Goal: Check status: Check status

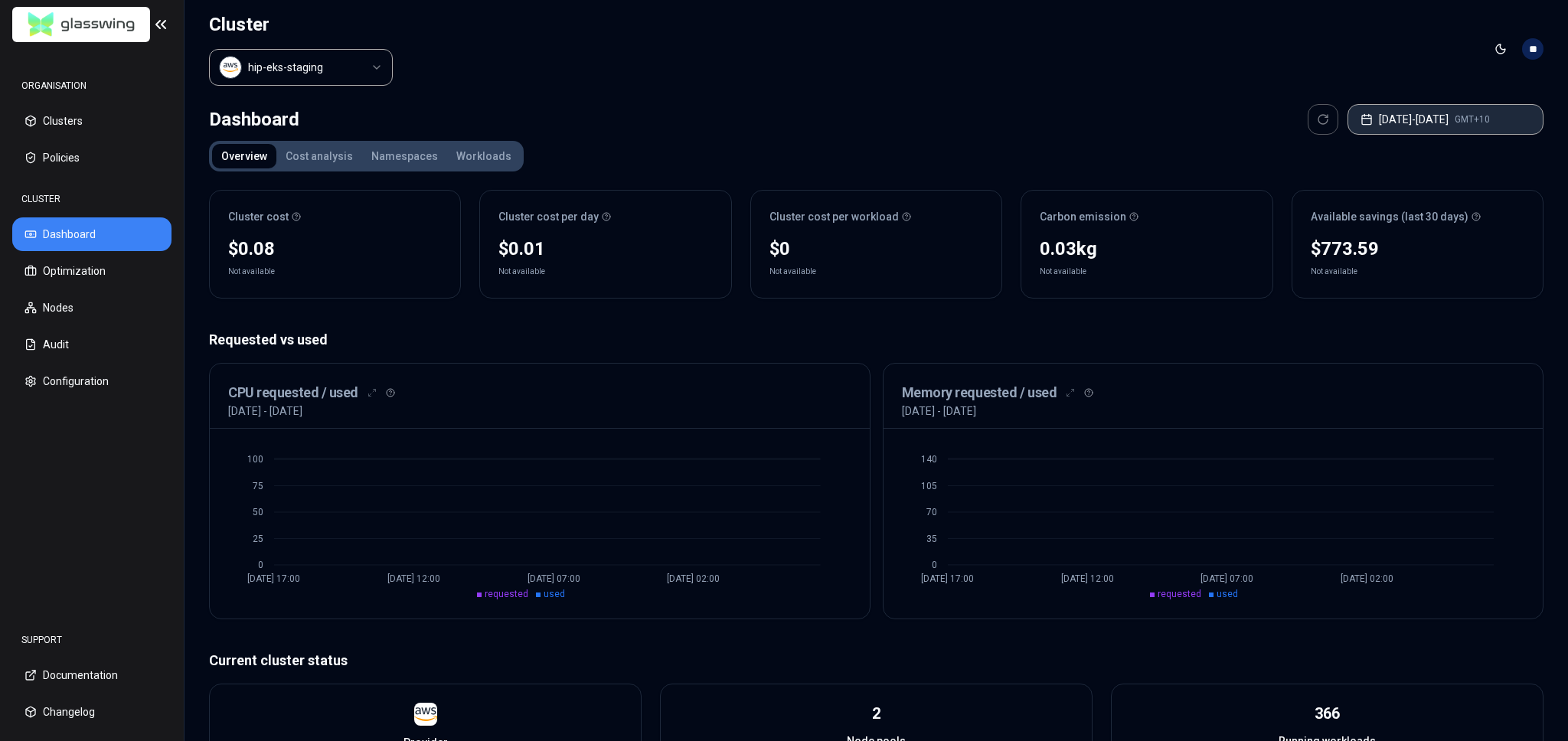
click at [1443, 118] on button "[DATE] - [DATE] GMT+10" at bounding box center [1445, 119] width 196 height 30
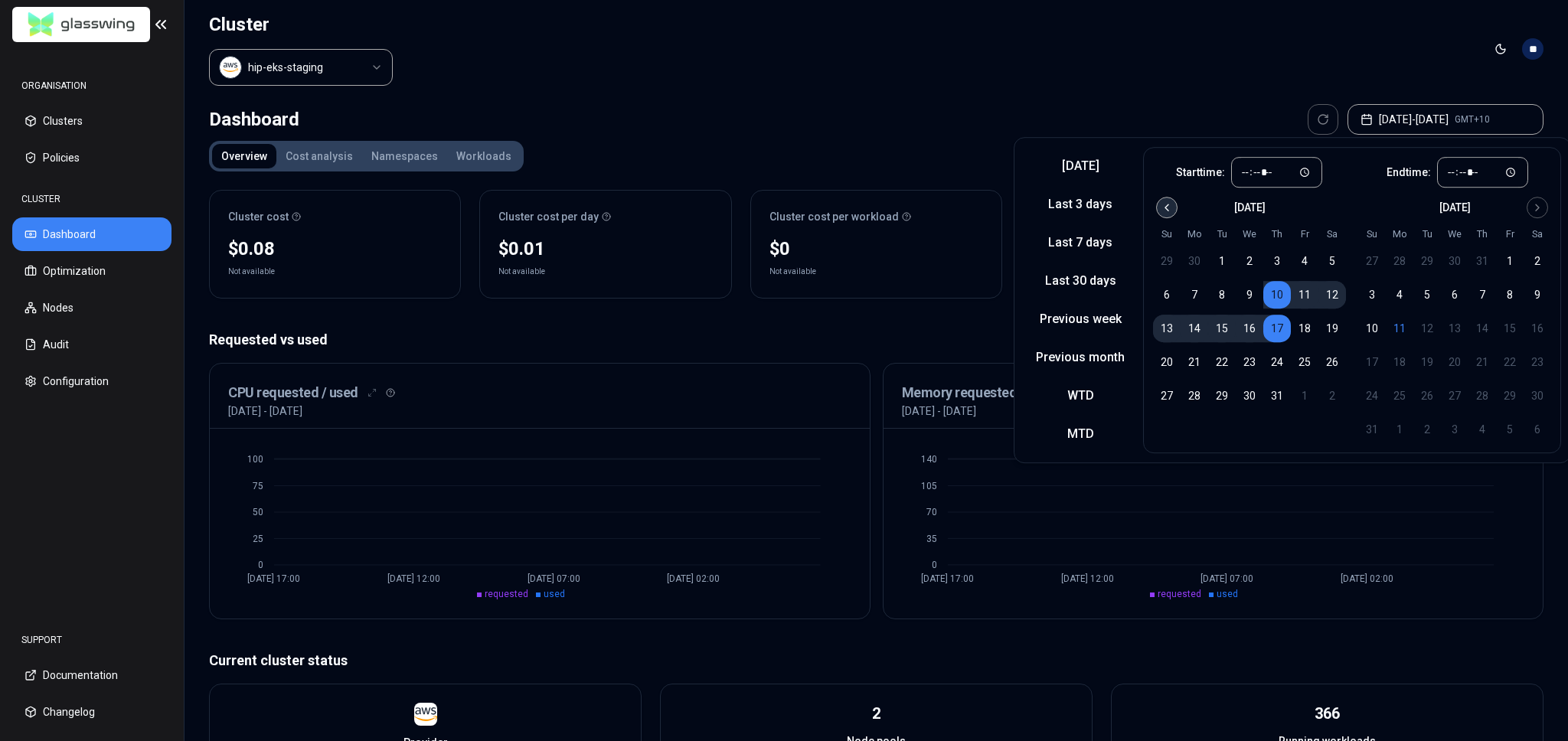
click at [1173, 203] on div "[DATE]" at bounding box center [1250, 206] width 193 height 18
click at [1167, 208] on icon "Go to previous month" at bounding box center [1167, 208] width 13 height 13
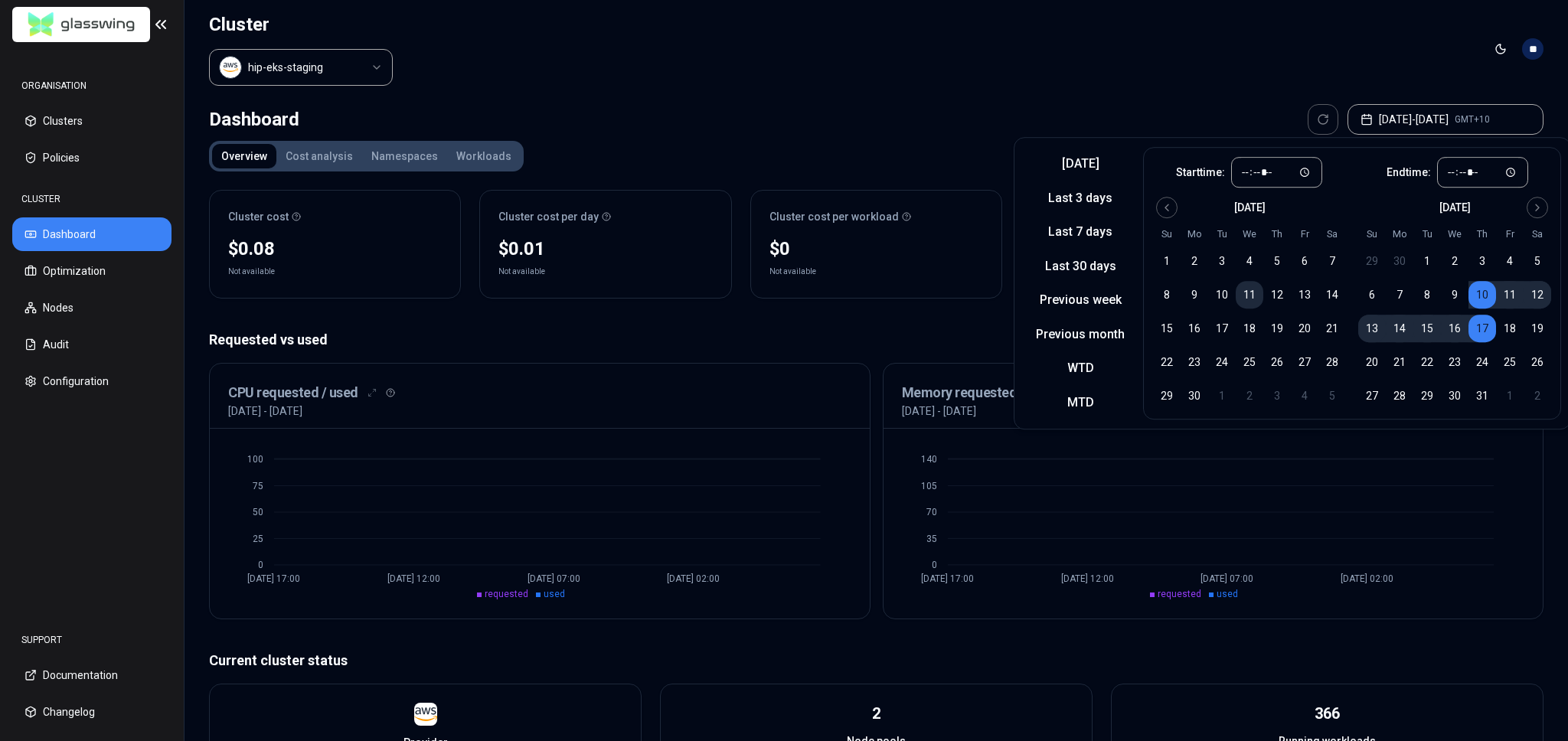
click at [1242, 293] on button "11" at bounding box center [1249, 295] width 28 height 28
type input "*****"
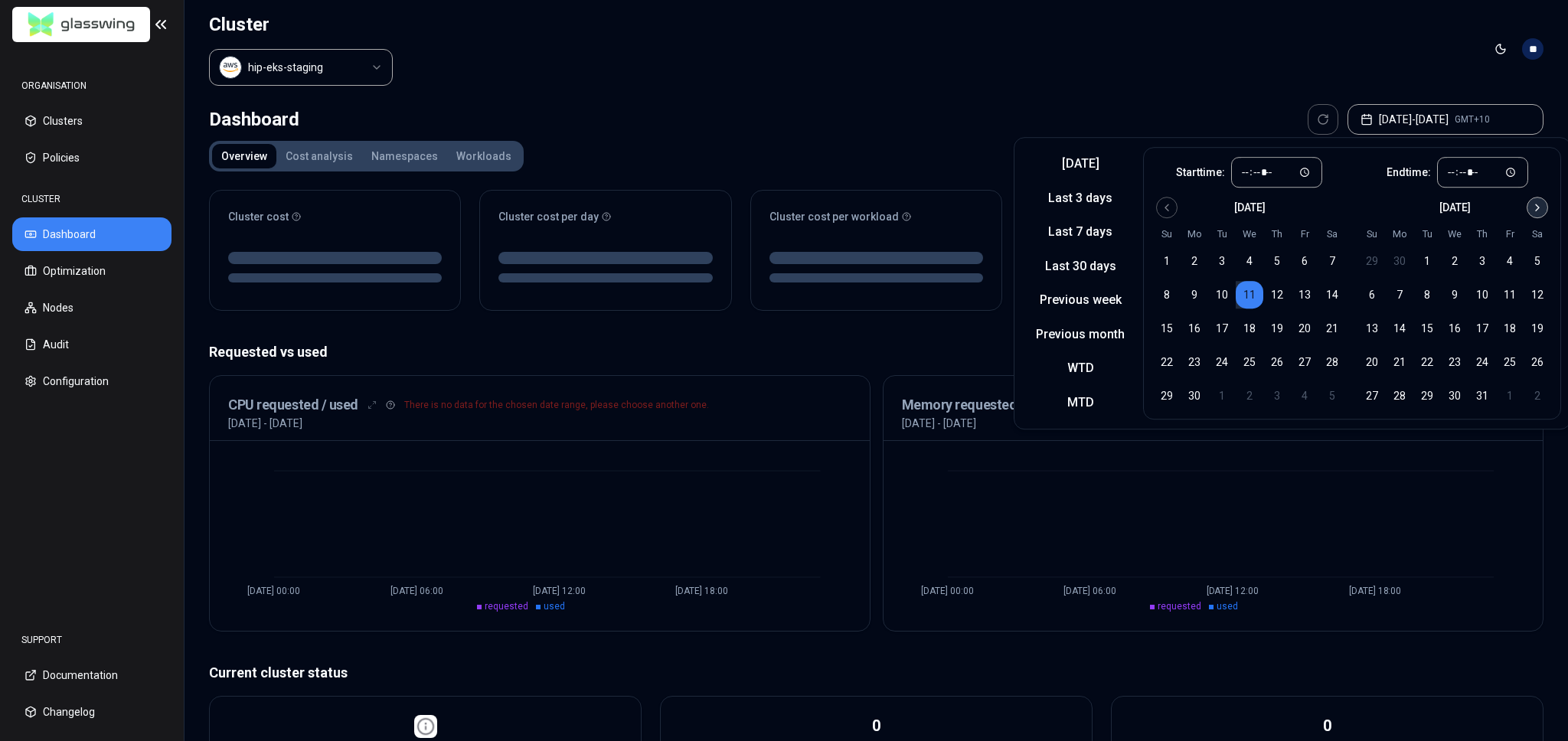
click at [1536, 206] on icon "Go to next month" at bounding box center [1538, 207] width 3 height 6
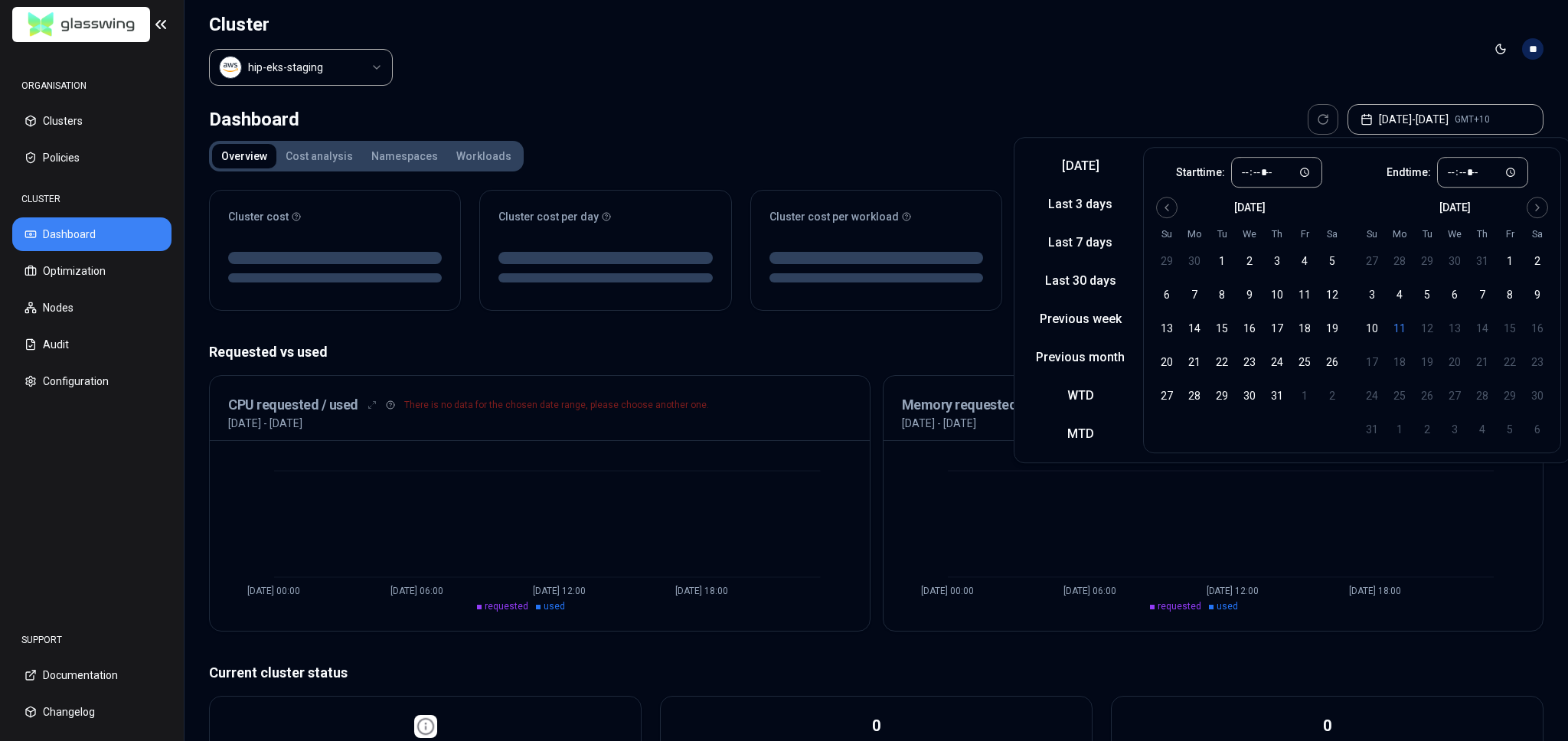
drag, startPoint x: 1402, startPoint y: 327, endPoint x: 1409, endPoint y: 342, distance: 16.6
click at [1402, 327] on button "11" at bounding box center [1399, 328] width 28 height 28
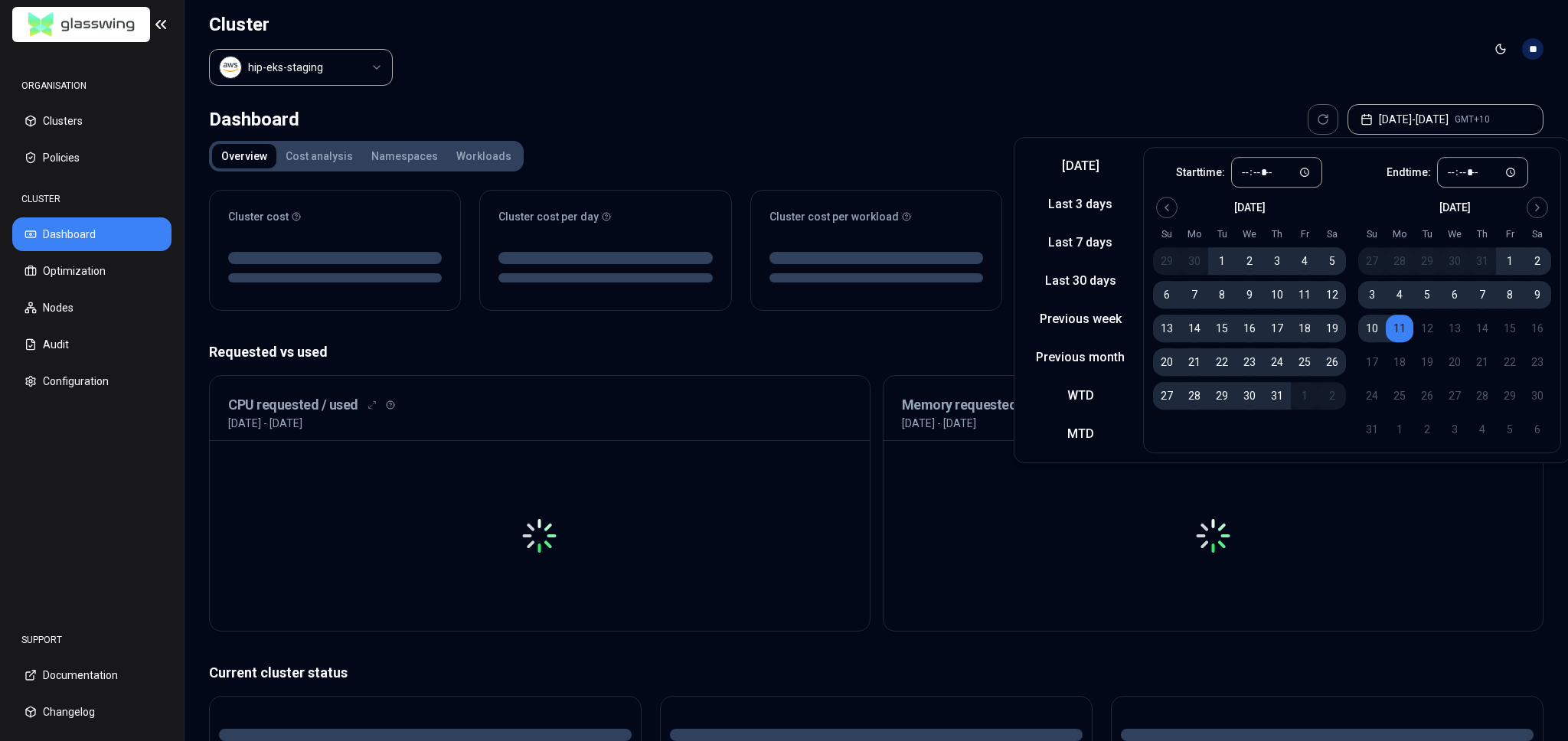
click at [1173, 45] on header "Cluster hip-eks-staging Toggle theme **" at bounding box center [876, 49] width 1383 height 98
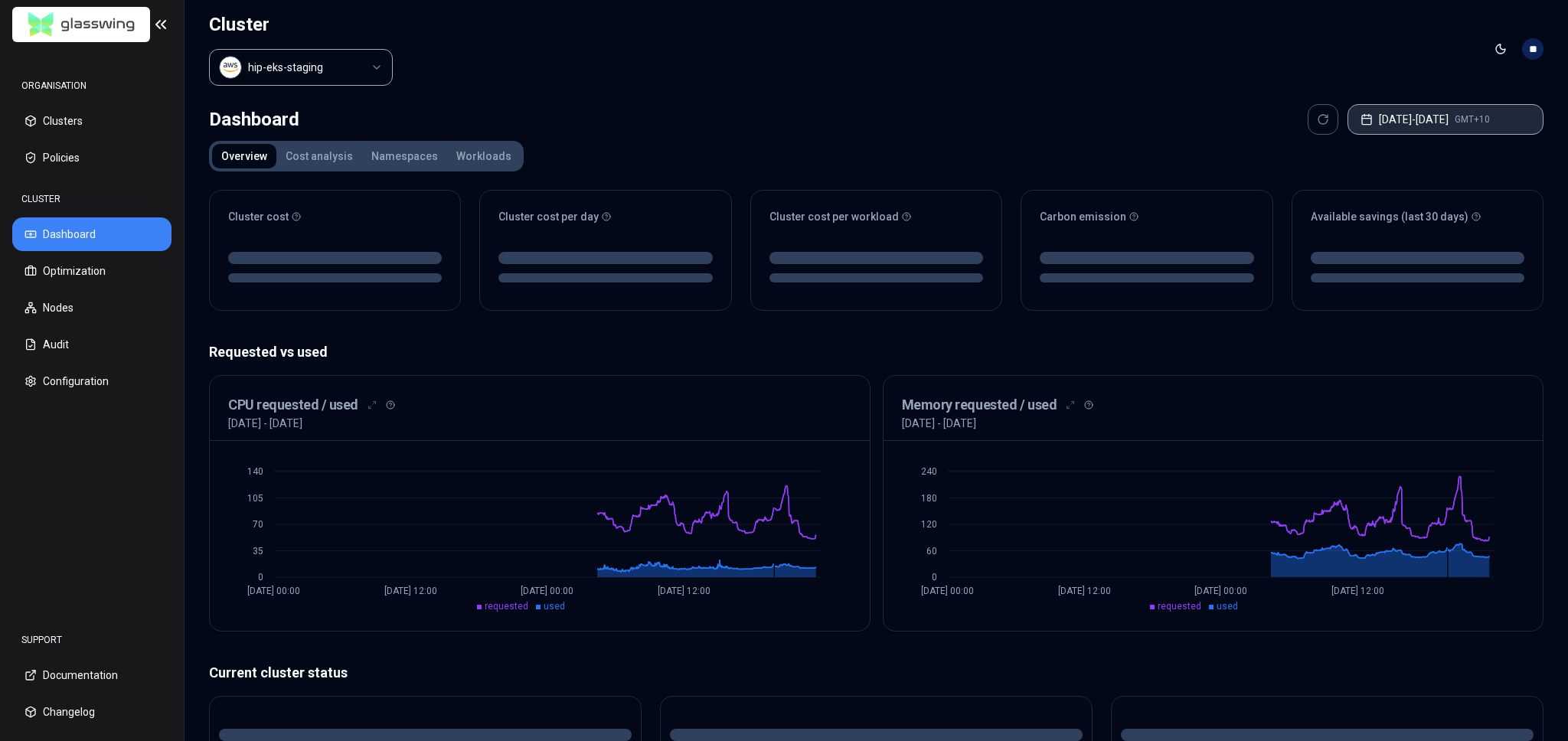
click at [1419, 126] on button "[DATE] - [DATE] GMT+10" at bounding box center [1445, 119] width 196 height 30
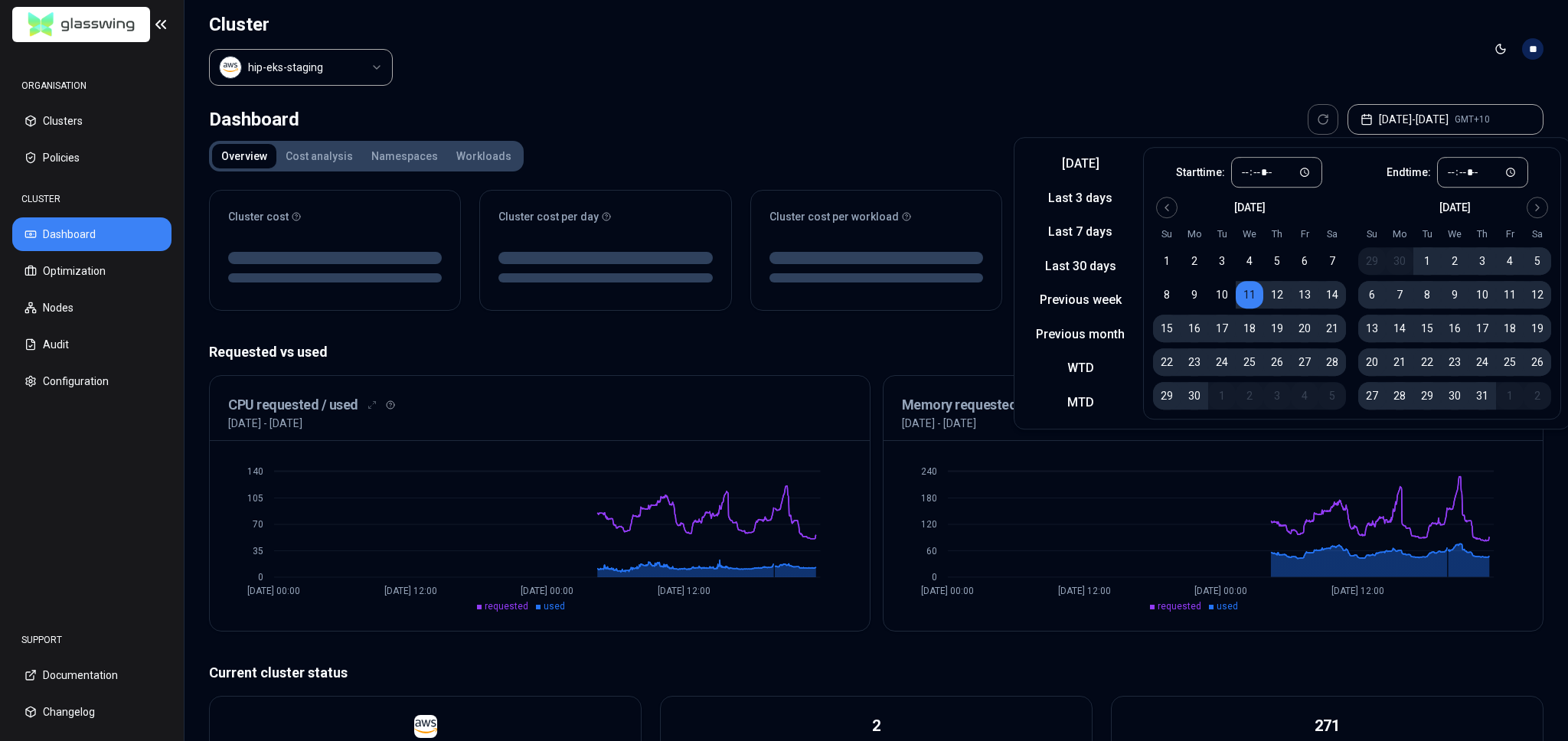
click at [1450, 331] on button "16" at bounding box center [1455, 328] width 28 height 28
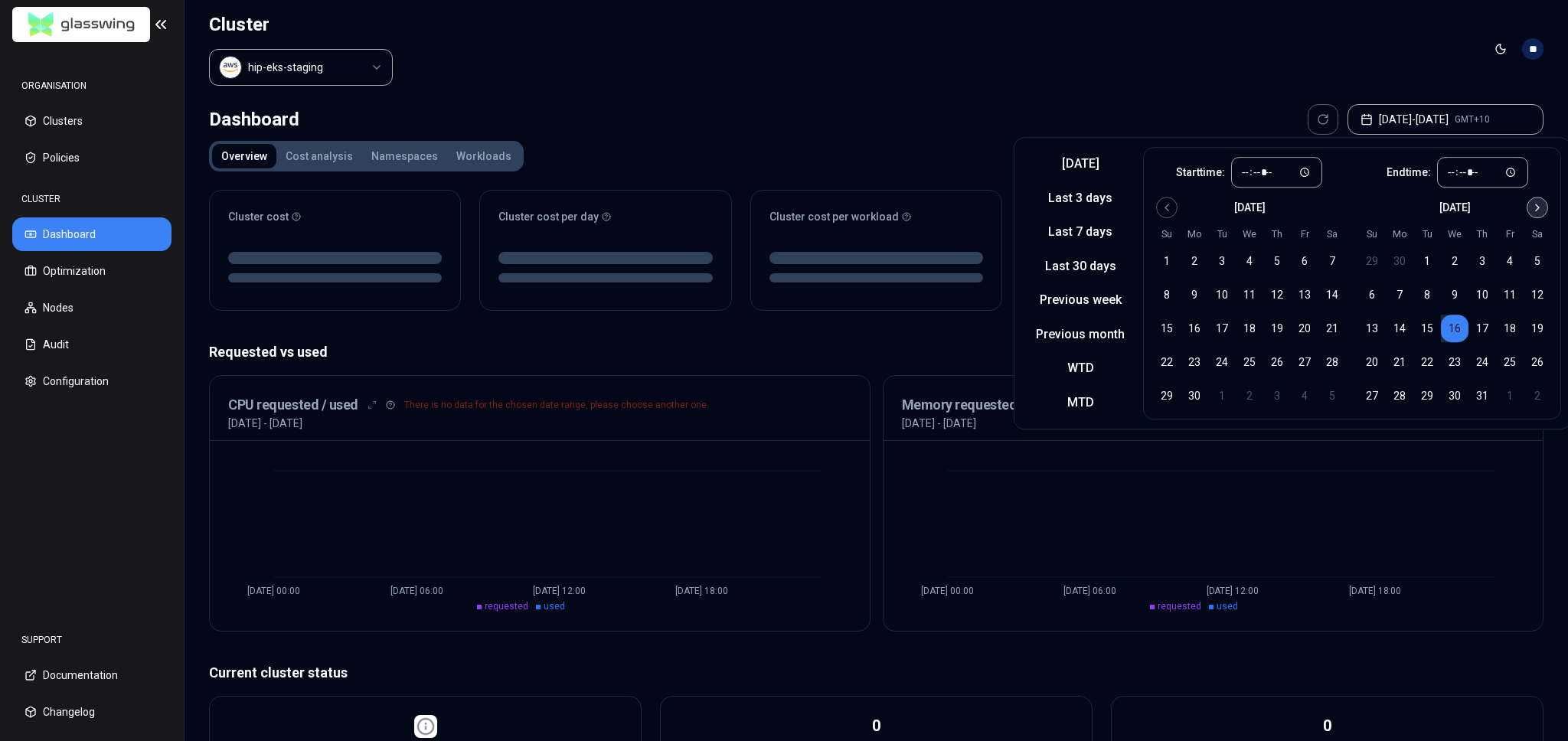
click at [1536, 208] on icon "Go to next month" at bounding box center [1537, 208] width 13 height 13
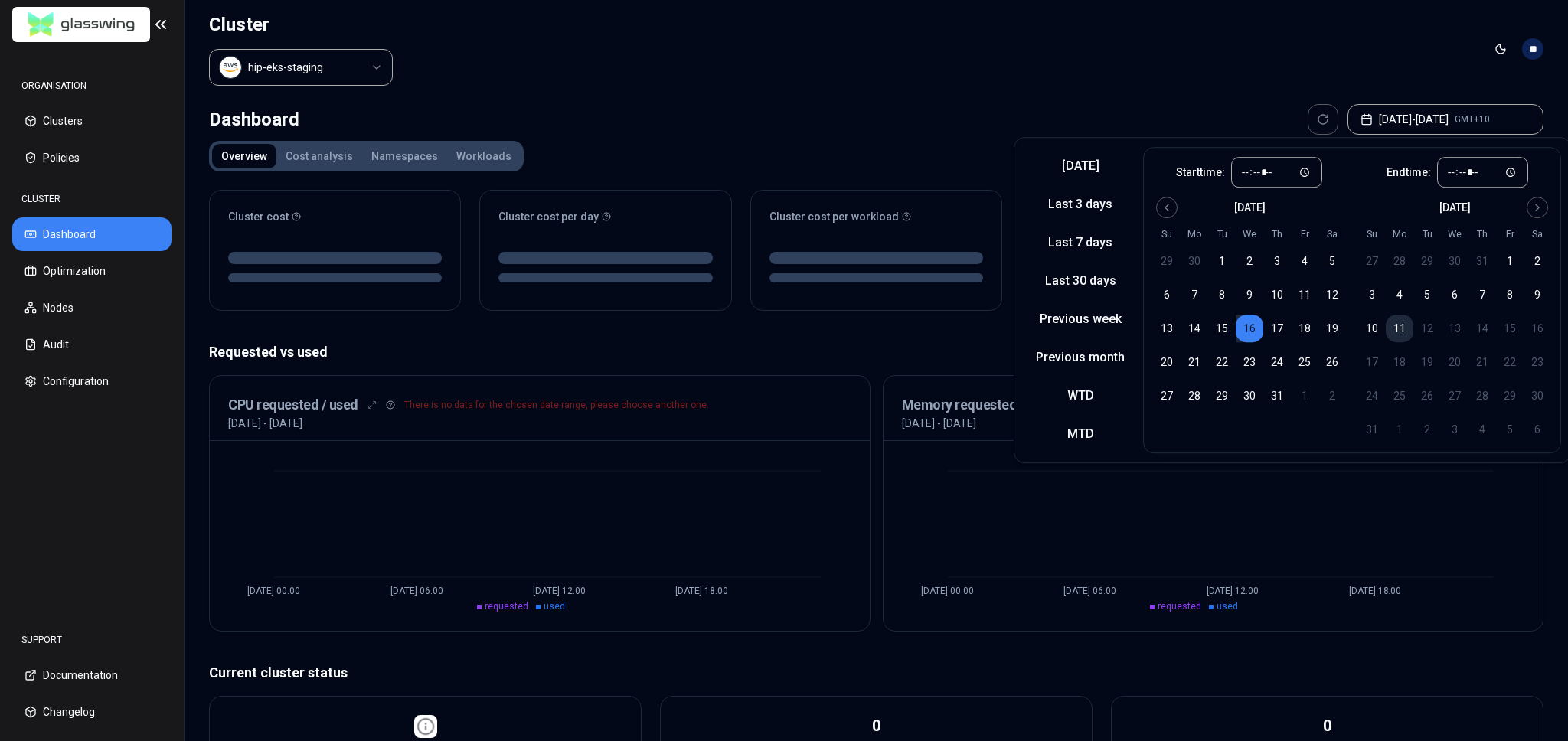
click at [1400, 325] on button "11" at bounding box center [1399, 328] width 28 height 28
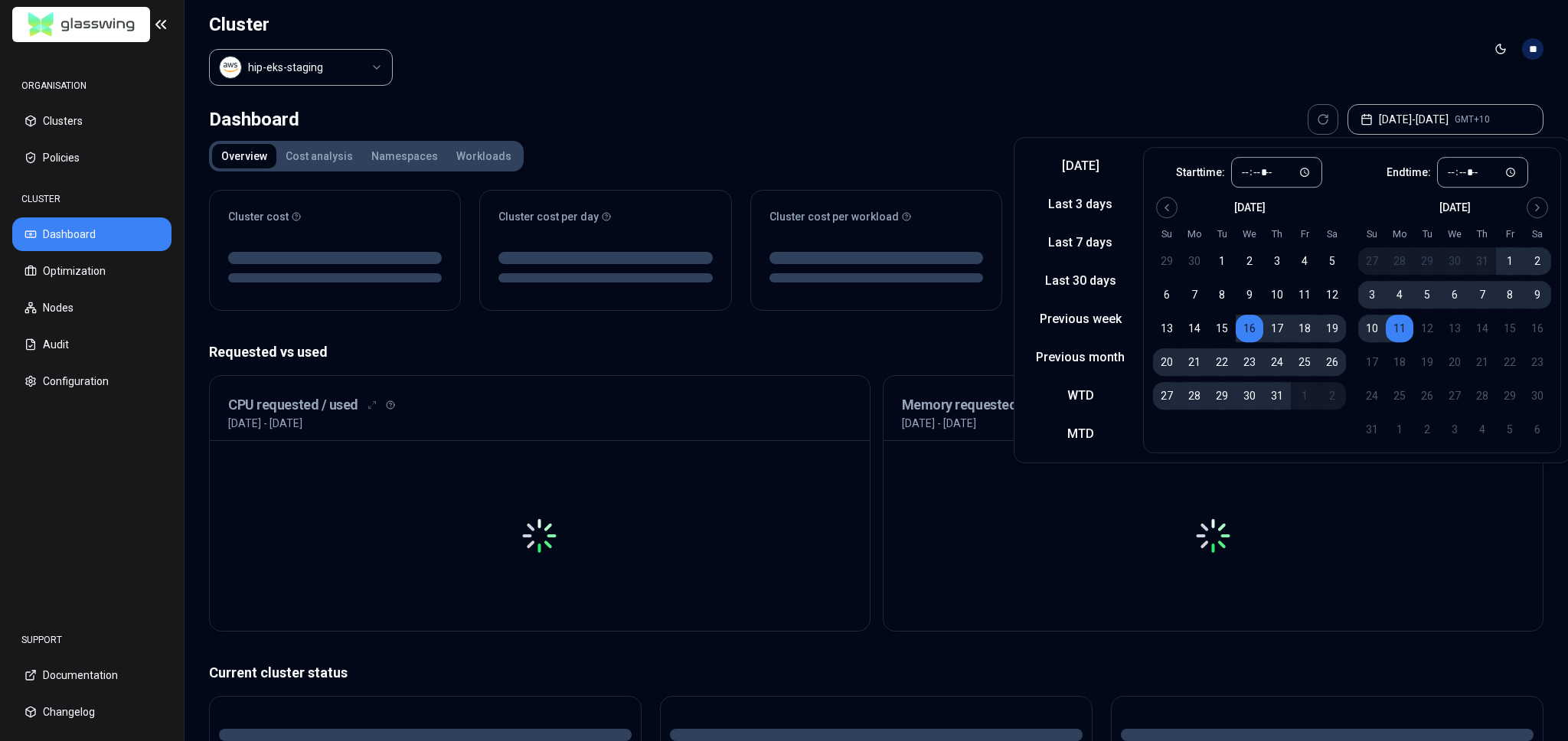
click at [1319, 65] on header "Cluster hip-eks-staging Toggle theme **" at bounding box center [876, 49] width 1383 height 98
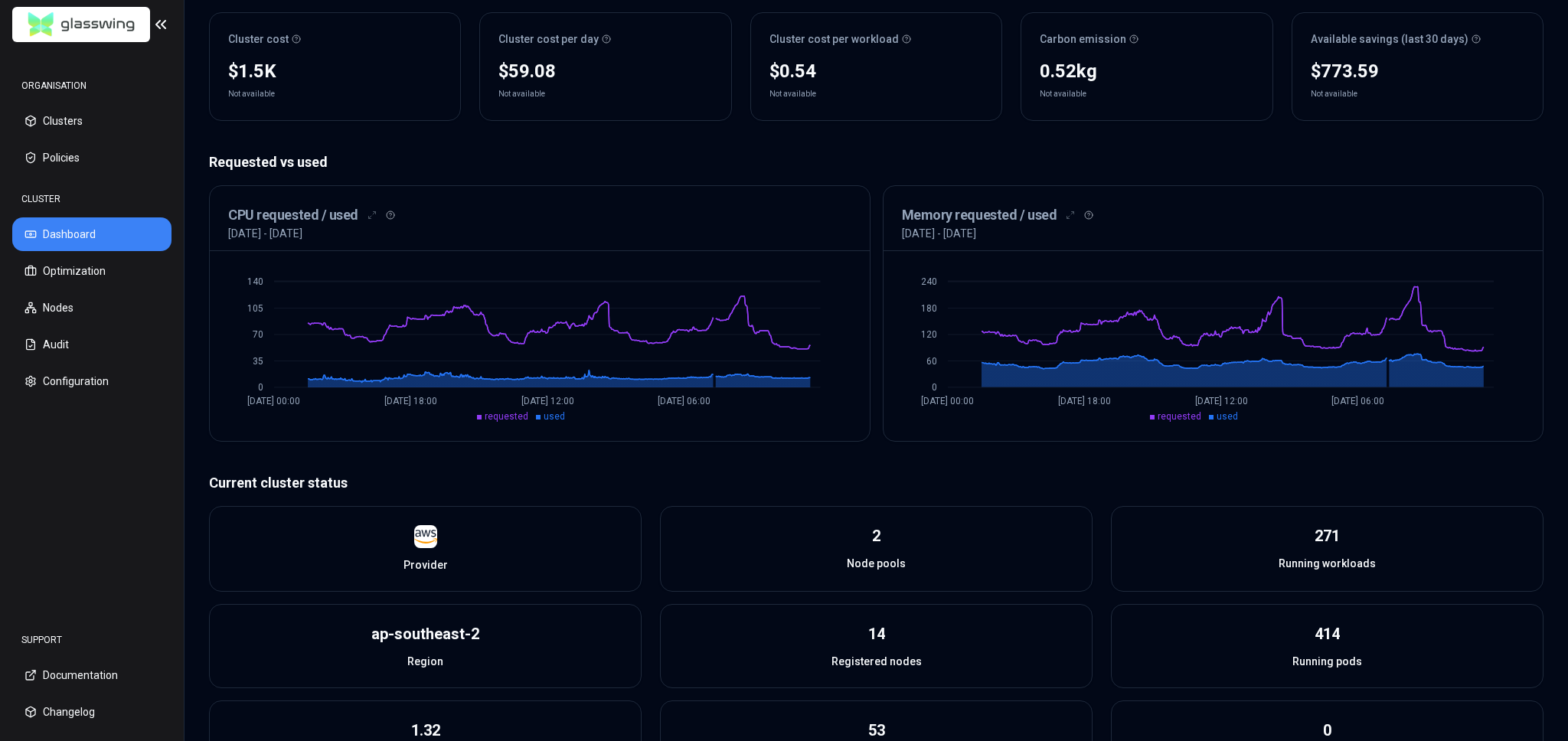
scroll to position [172, 0]
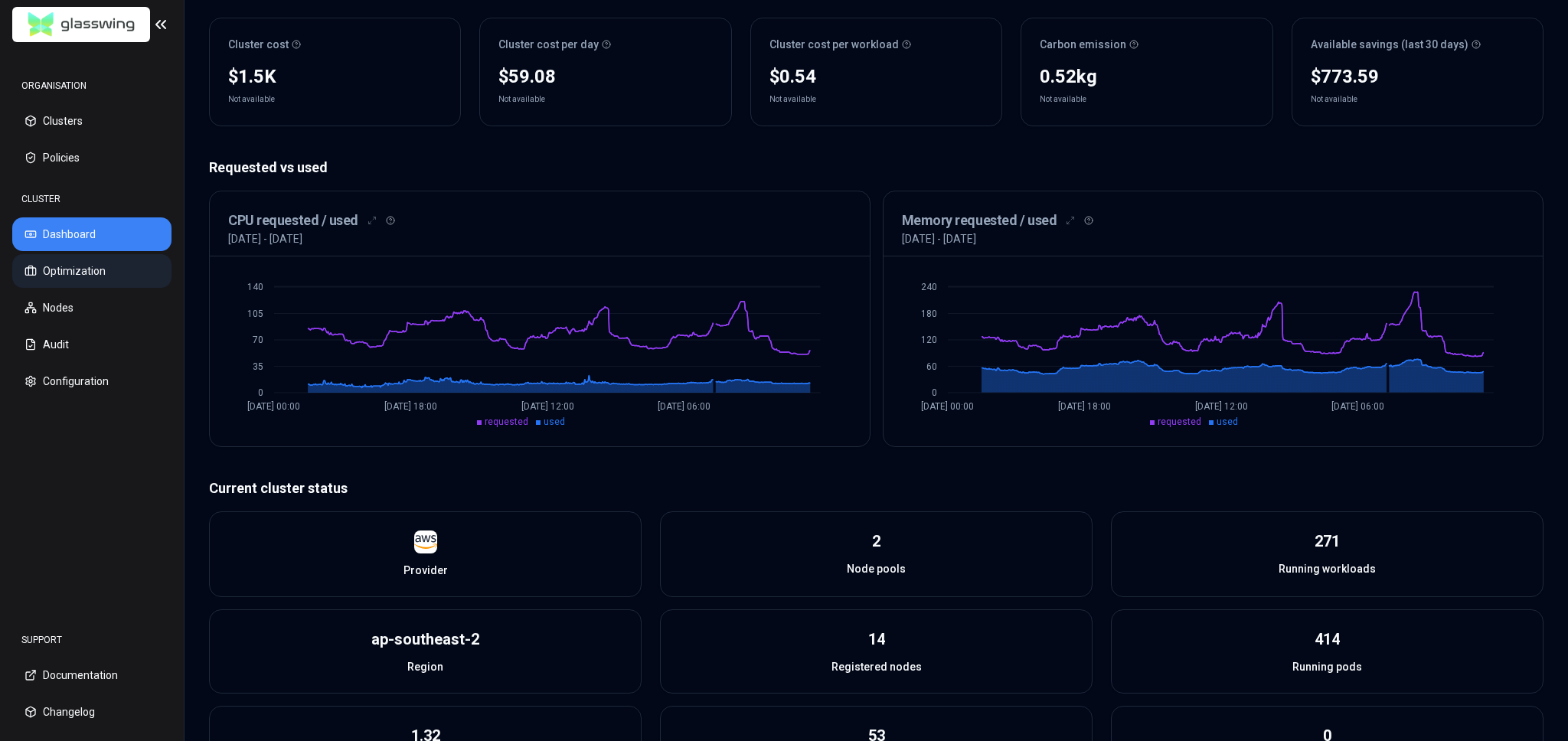
click at [97, 277] on button "Optimization" at bounding box center [92, 271] width 160 height 34
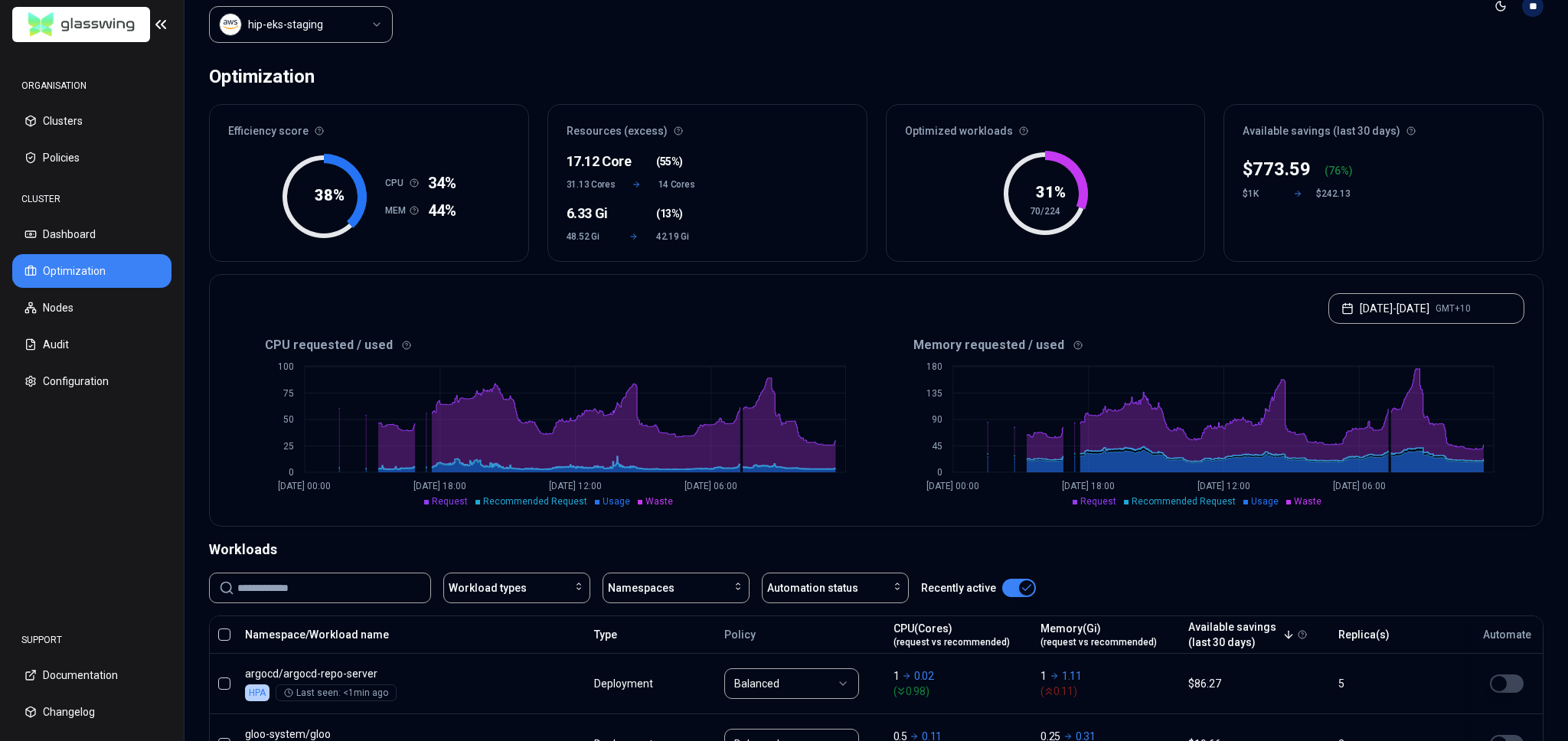
scroll to position [35, 0]
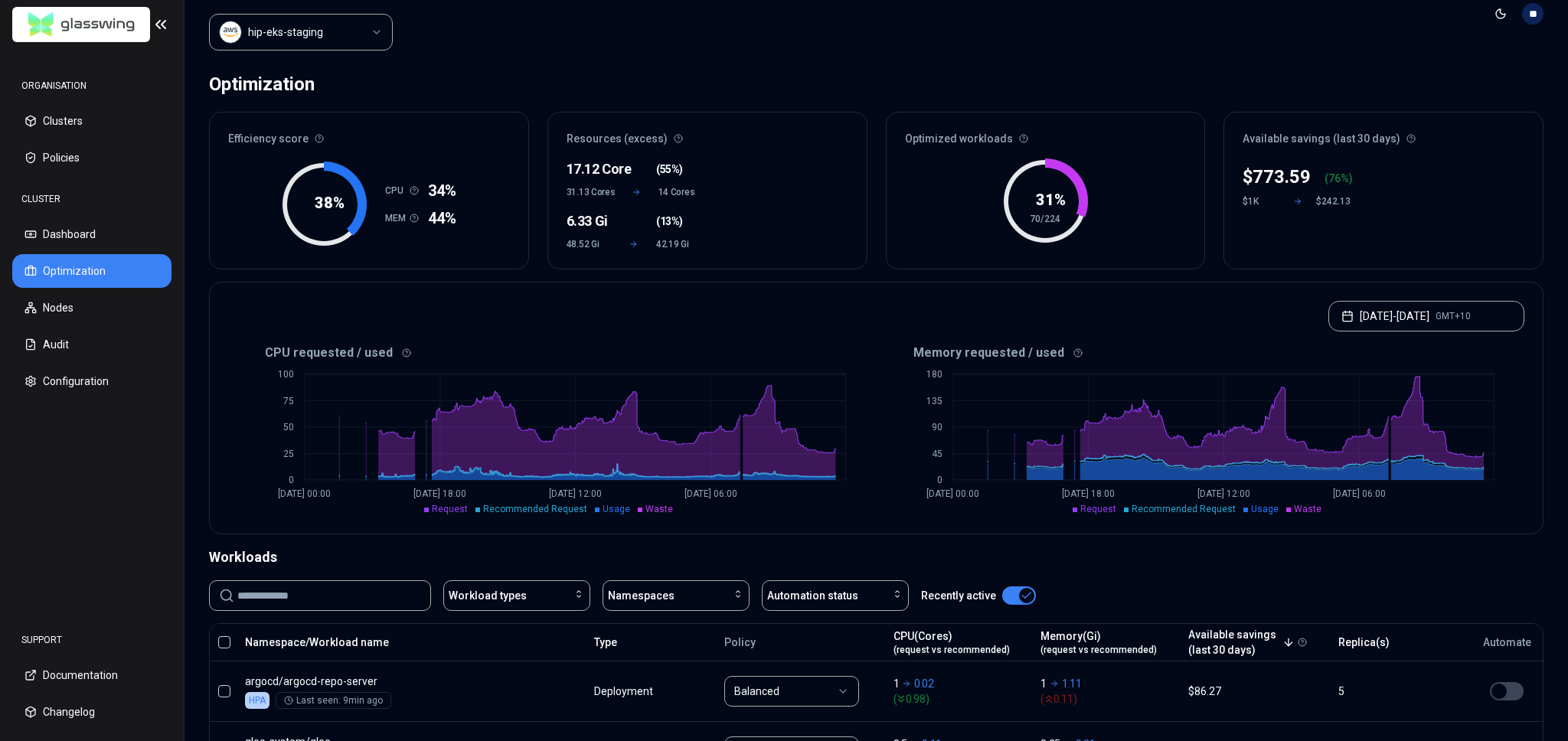
click at [1524, 528] on div "CPU requested / used 0 25 50 75 100 [DATE] 00:00 [DATE] 18:00 [DATE] 12:00 [DAT…" at bounding box center [876, 438] width 1333 height 193
click at [1233, 333] on div "[DATE] - [DATE] GMT+10" at bounding box center [876, 311] width 1333 height 58
